Goal: Check status

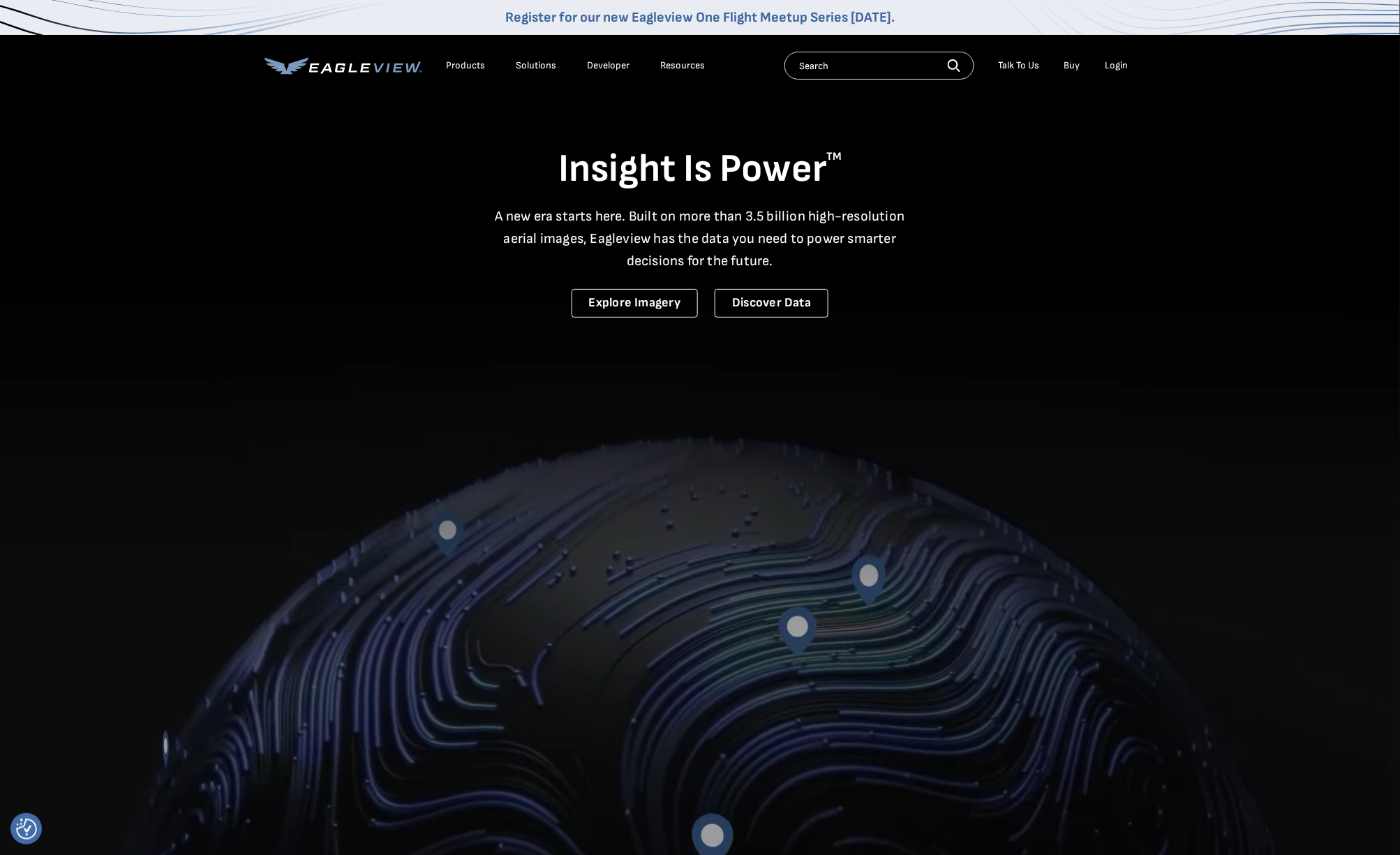
click at [1117, 64] on div "Login" at bounding box center [1117, 65] width 23 height 13
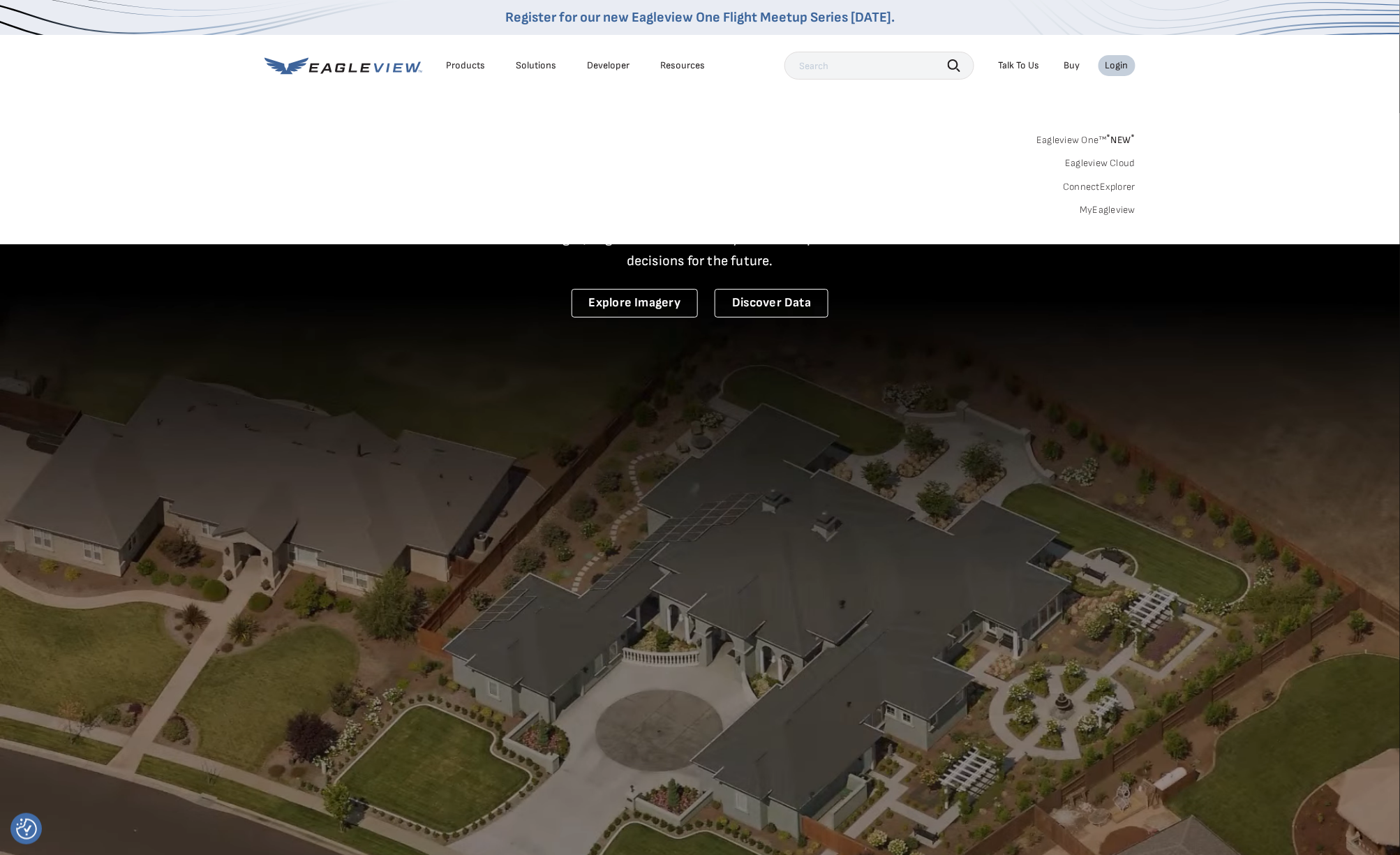
click at [1101, 208] on link "MyEagleview" at bounding box center [1108, 211] width 56 height 13
